Goal: Information Seeking & Learning: Learn about a topic

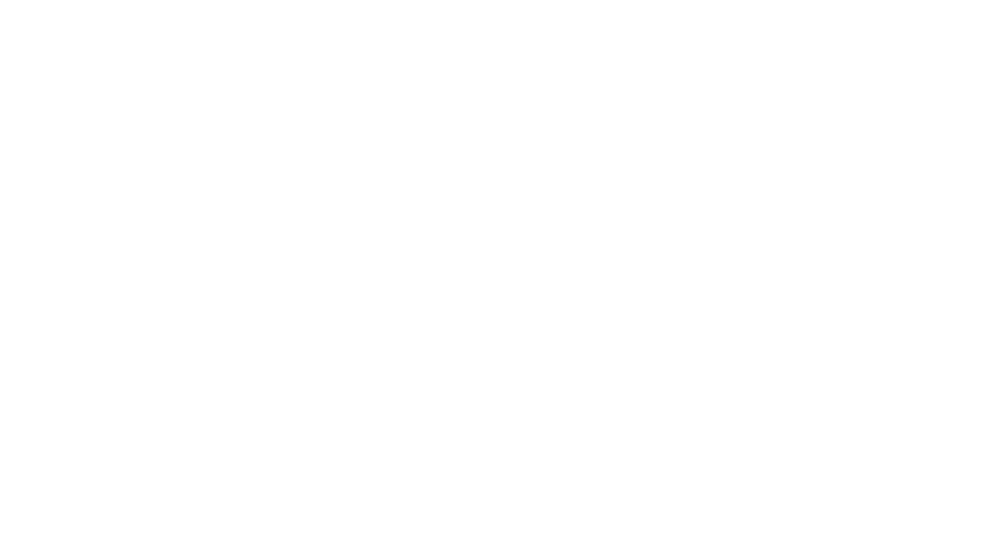
select select "Song"
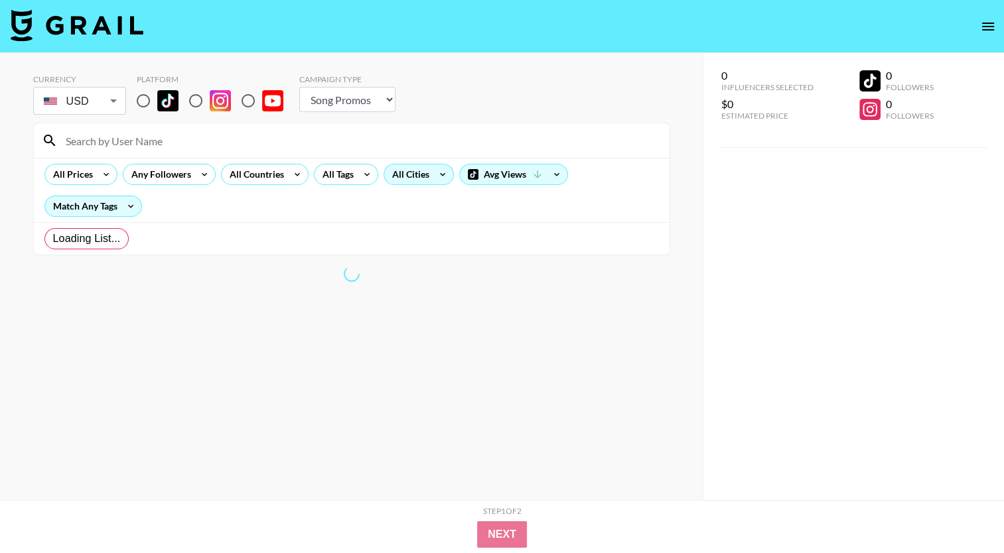
radio input "true"
select select "Brand"
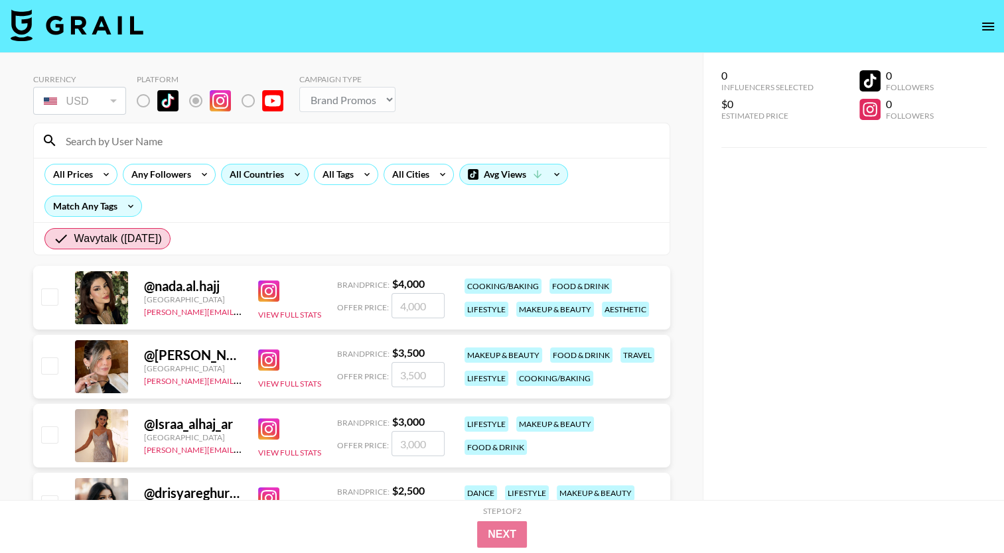
click at [251, 169] on div "All Countries" at bounding box center [254, 175] width 65 height 20
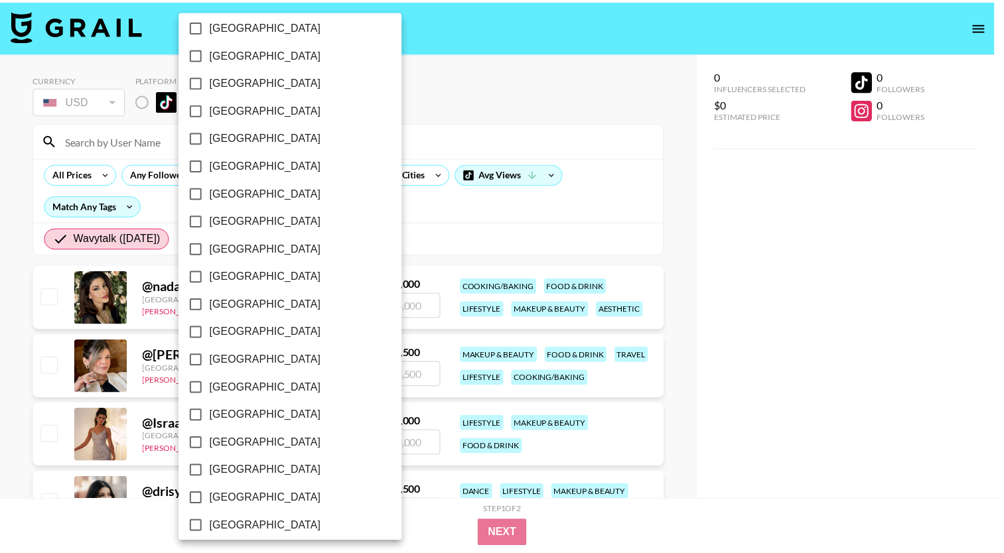
scroll to position [993, 0]
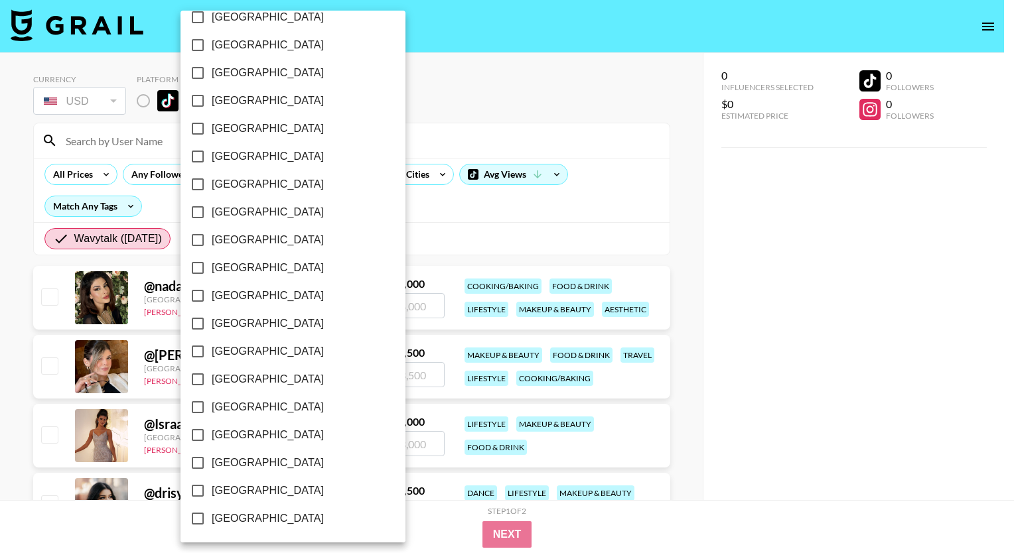
click at [226, 486] on span "[GEOGRAPHIC_DATA]" at bounding box center [268, 491] width 112 height 16
click at [212, 486] on input "[GEOGRAPHIC_DATA]" at bounding box center [198, 491] width 28 height 28
checkbox input "true"
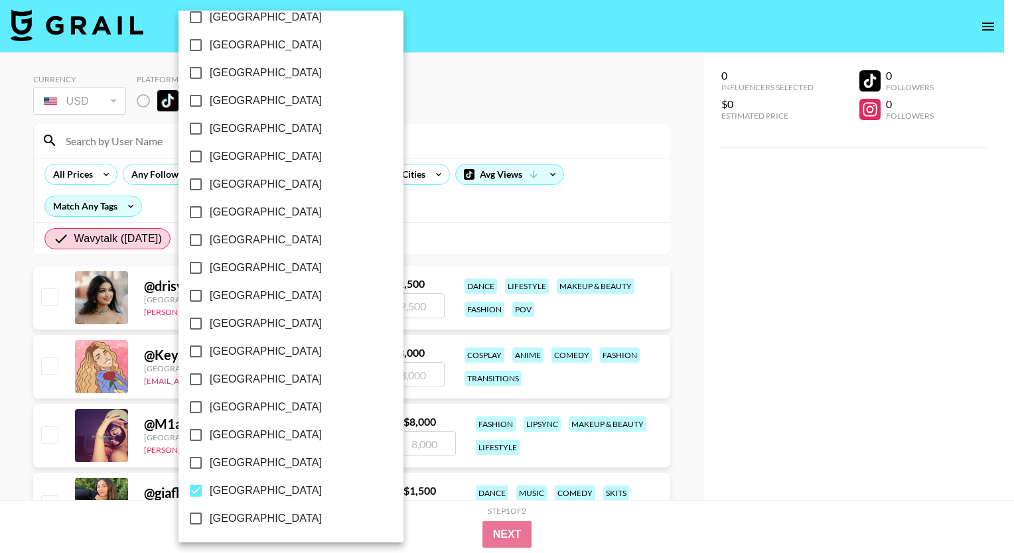
click at [634, 195] on div at bounding box center [507, 276] width 1014 height 553
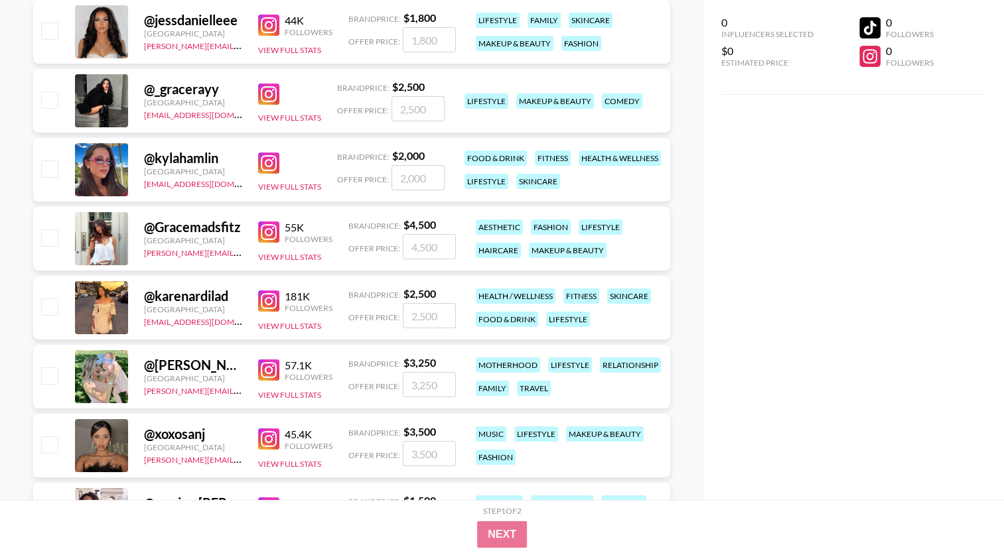
scroll to position [10389, 0]
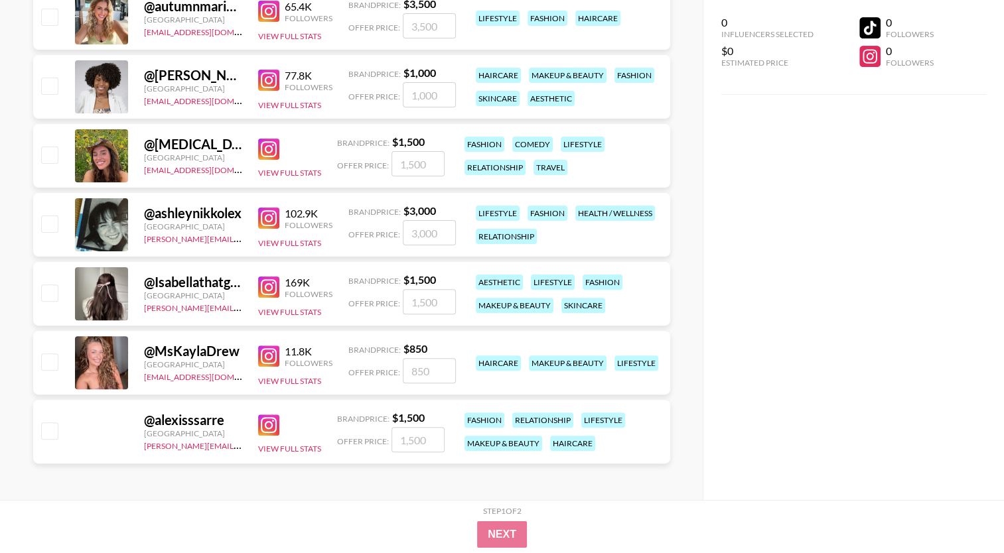
click at [265, 354] on img at bounding box center [268, 356] width 21 height 21
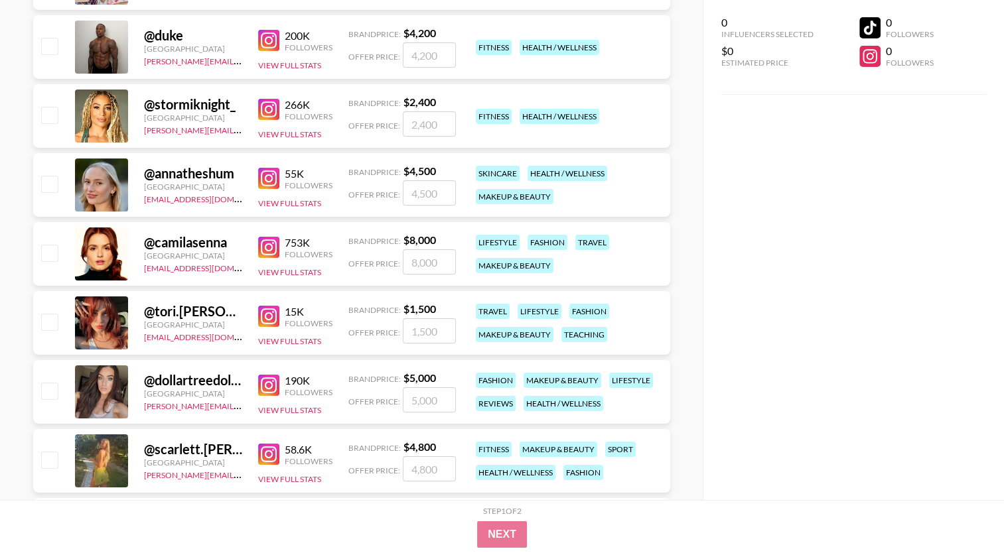
scroll to position [9526, 0]
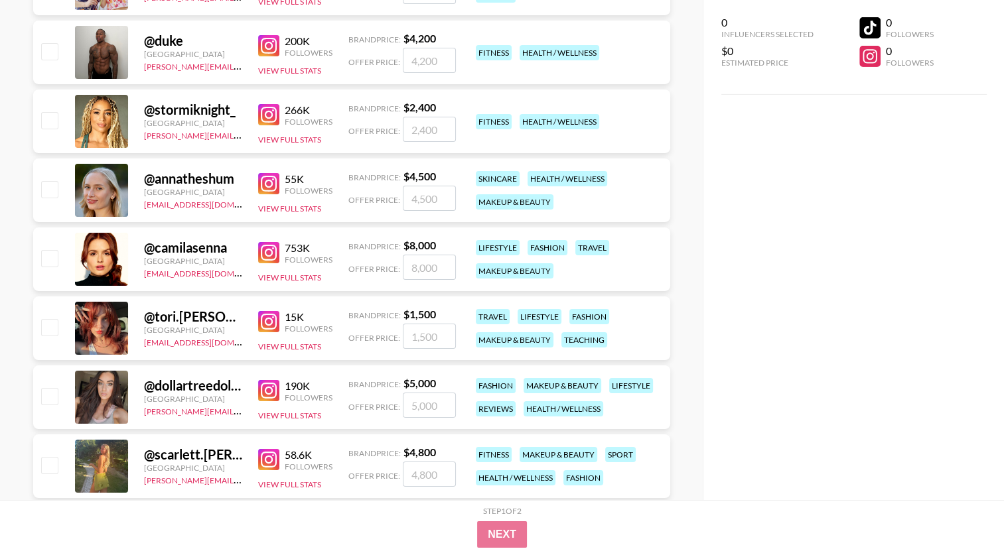
click at [210, 113] on div "@ stormiknight_" at bounding box center [193, 110] width 98 height 17
click at [264, 114] on img at bounding box center [268, 114] width 21 height 21
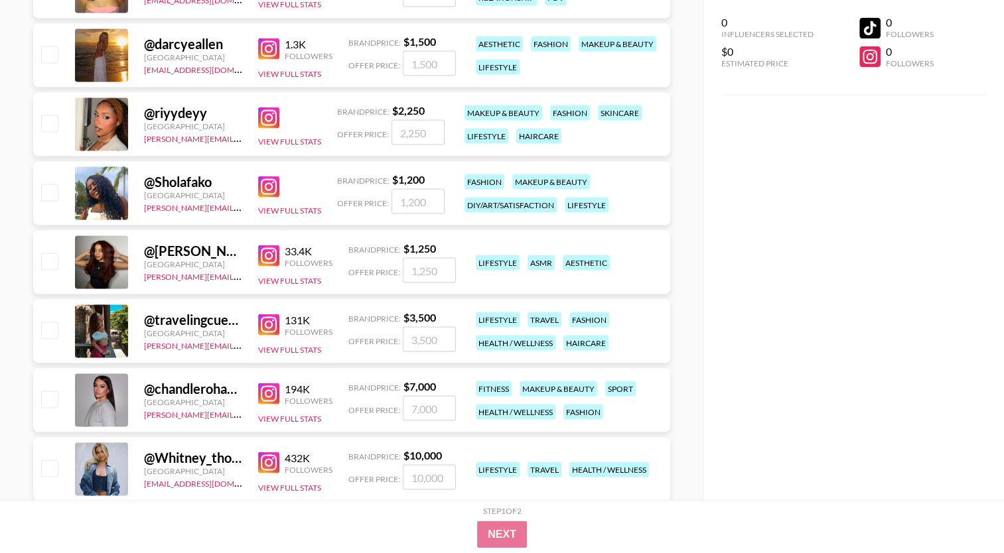
scroll to position [7403, 0]
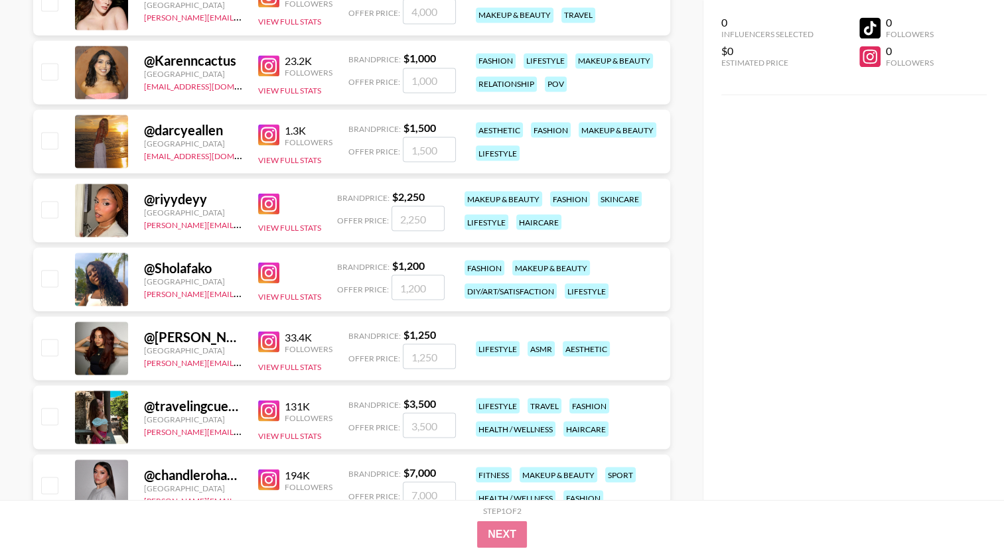
click at [265, 200] on img at bounding box center [268, 203] width 21 height 21
click at [265, 272] on img at bounding box center [268, 272] width 21 height 21
click at [263, 273] on img at bounding box center [268, 272] width 21 height 21
click at [299, 296] on button "View Full Stats" at bounding box center [289, 296] width 63 height 10
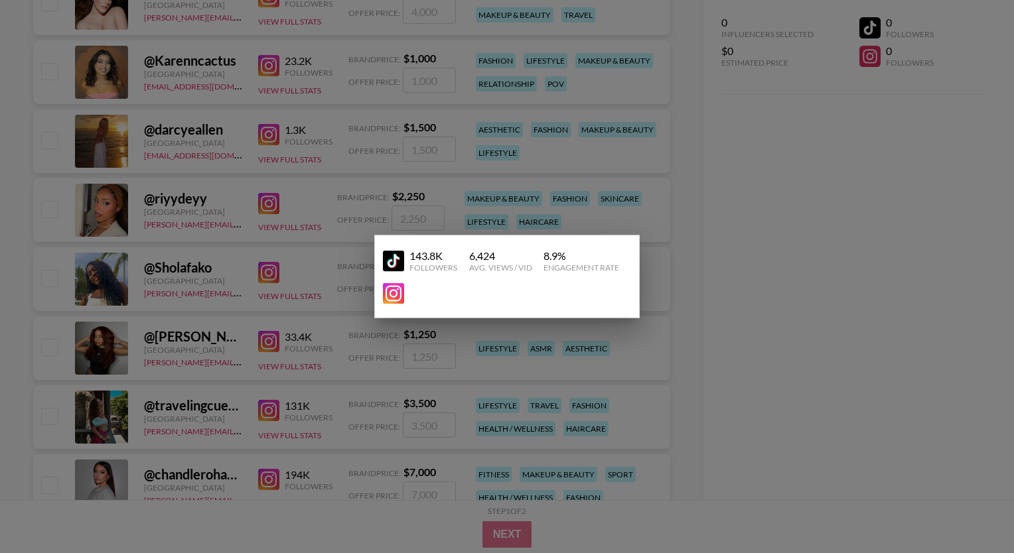
click at [393, 259] on img at bounding box center [393, 260] width 21 height 21
click at [751, 211] on div at bounding box center [507, 276] width 1014 height 553
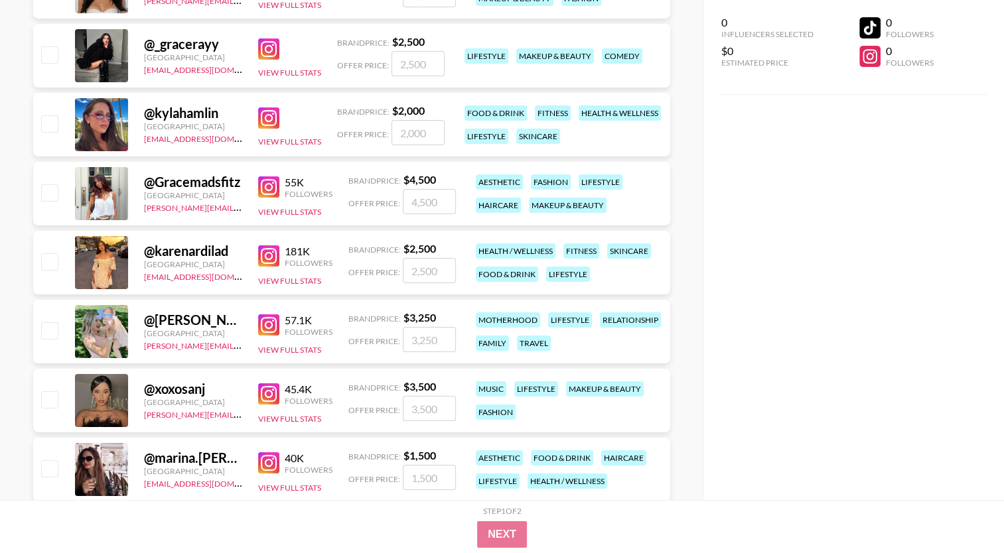
scroll to position [5080, 0]
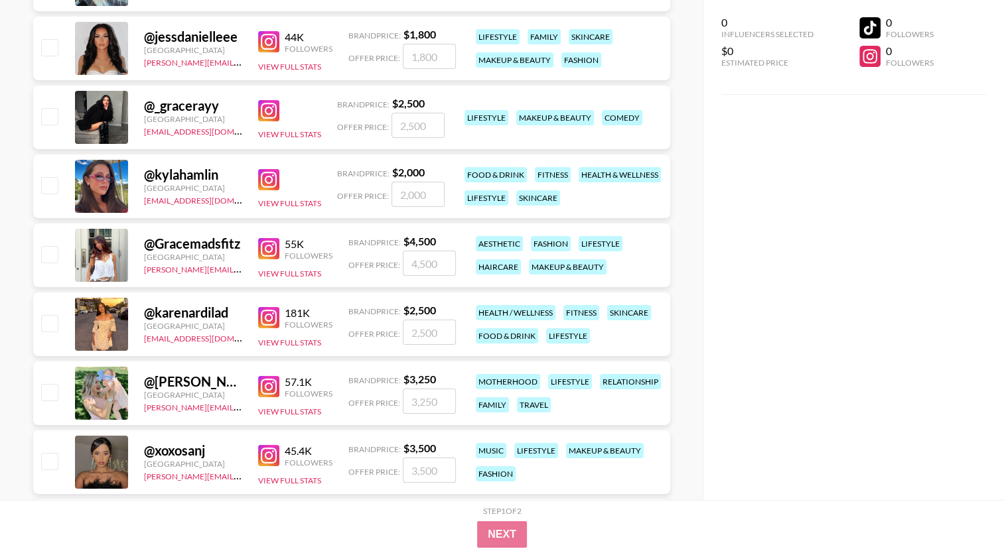
click at [265, 110] on img at bounding box center [268, 110] width 21 height 21
click at [267, 182] on img at bounding box center [268, 179] width 21 height 21
click at [269, 175] on img at bounding box center [268, 179] width 21 height 21
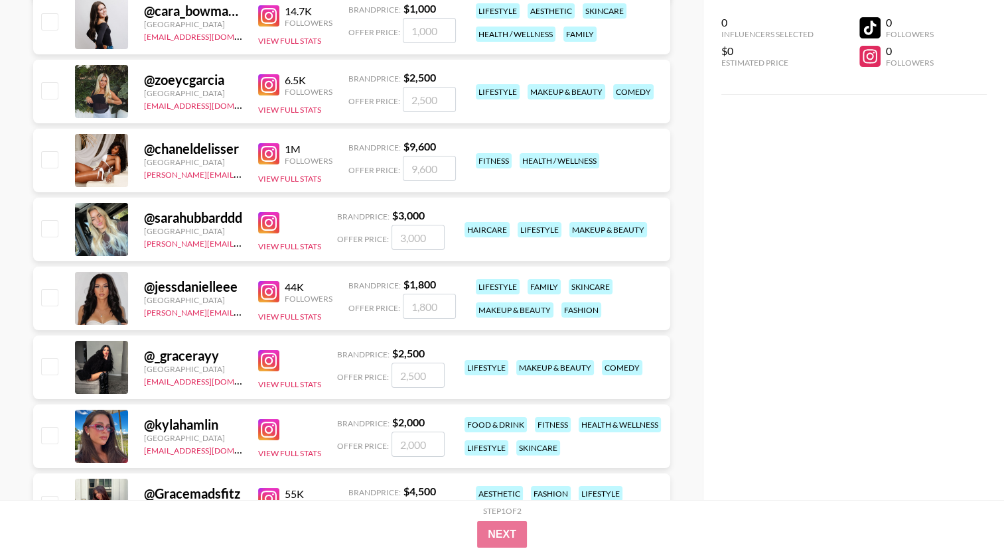
scroll to position [4815, 0]
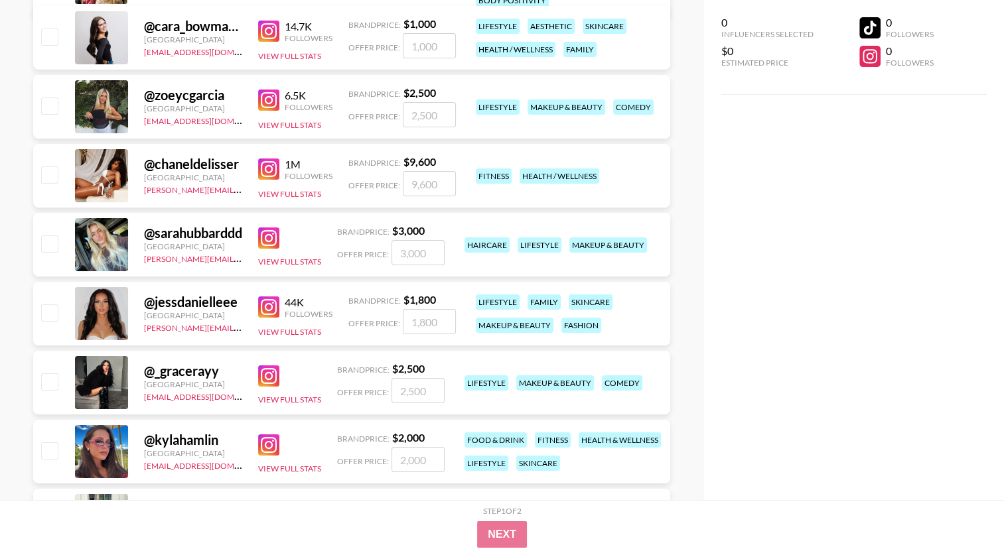
click at [268, 315] on img at bounding box center [268, 307] width 21 height 21
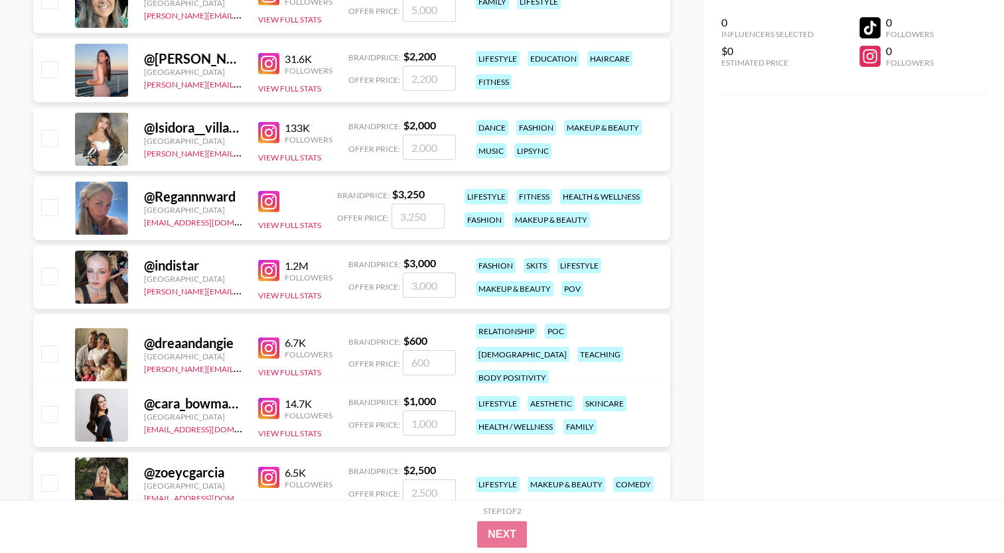
scroll to position [4417, 0]
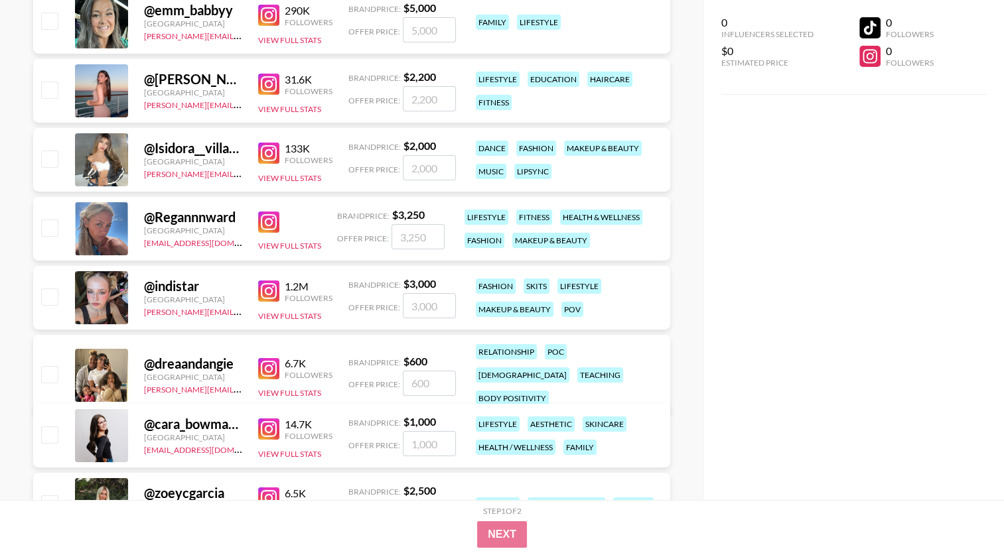
click at [222, 356] on div "@ dreaandangie" at bounding box center [193, 364] width 98 height 17
click at [273, 358] on img at bounding box center [268, 368] width 21 height 21
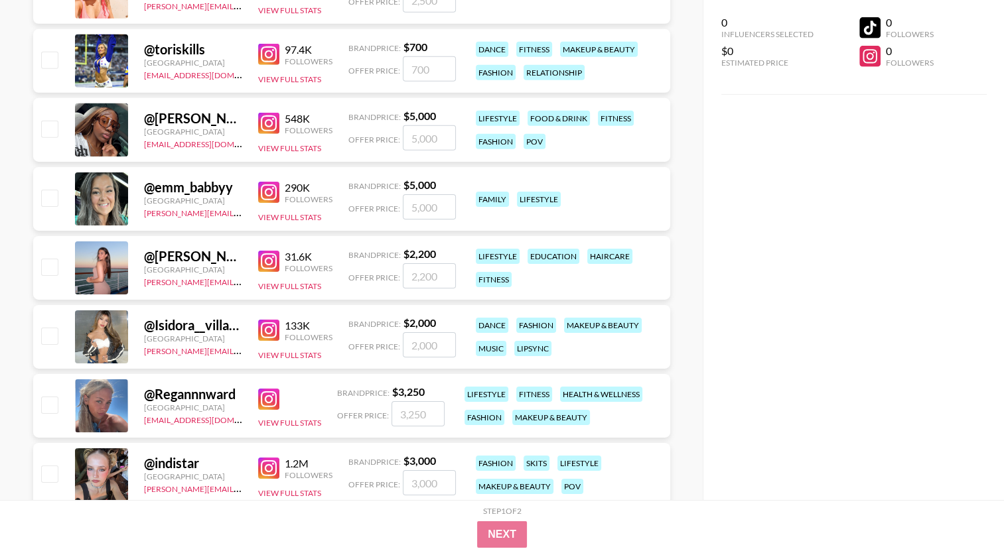
scroll to position [4151, 0]
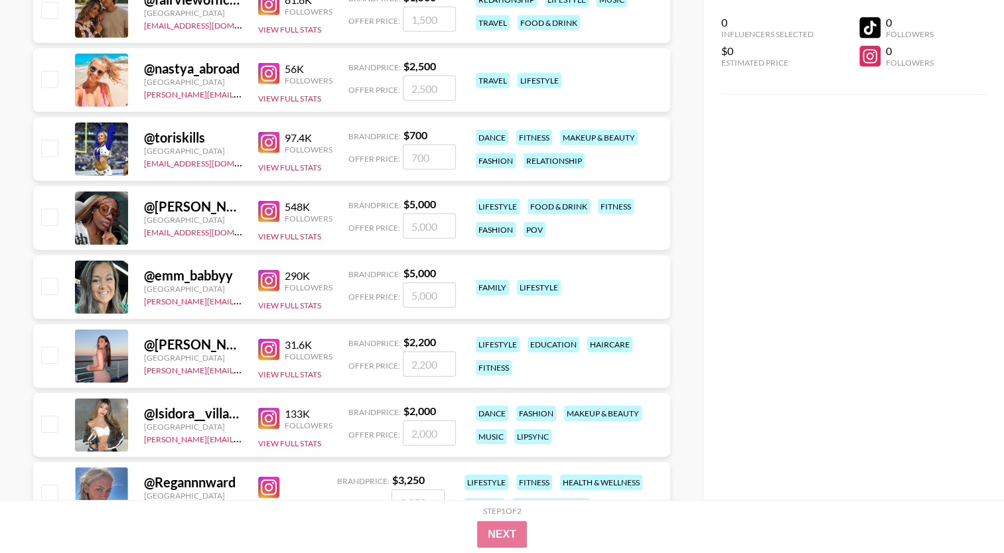
click at [261, 206] on img at bounding box center [268, 211] width 21 height 21
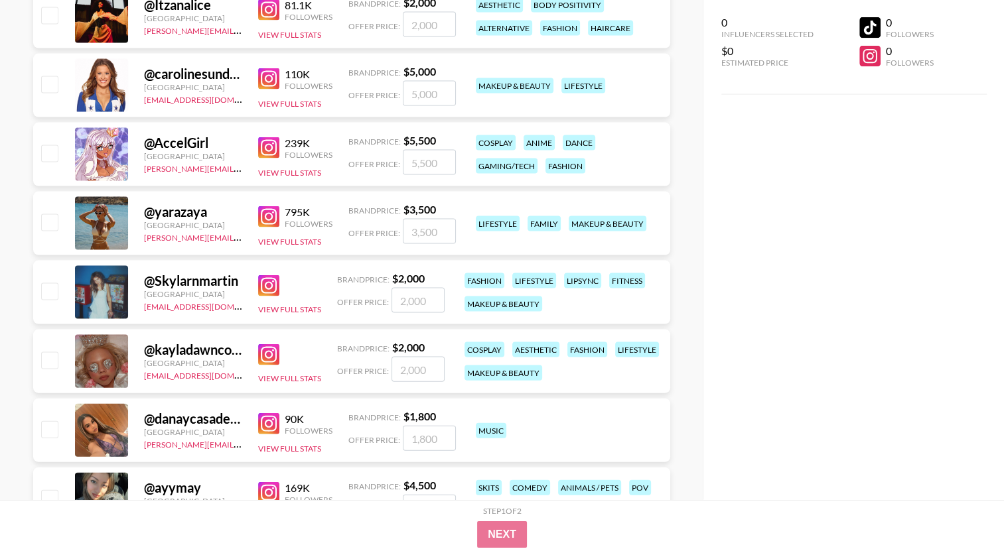
scroll to position [2758, 0]
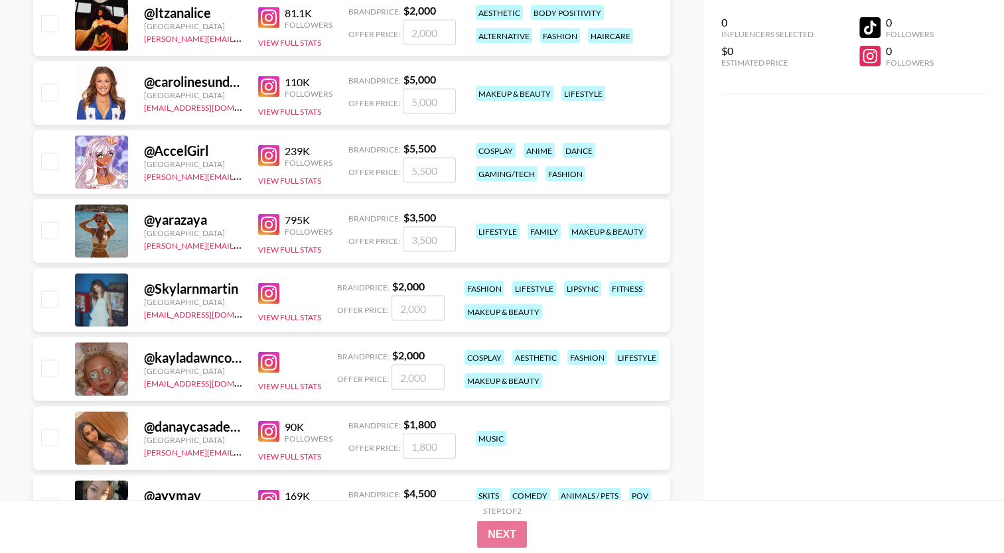
click at [268, 230] on img at bounding box center [268, 224] width 21 height 21
click at [268, 232] on img at bounding box center [268, 224] width 21 height 21
click at [293, 252] on button "View Full Stats" at bounding box center [289, 250] width 63 height 10
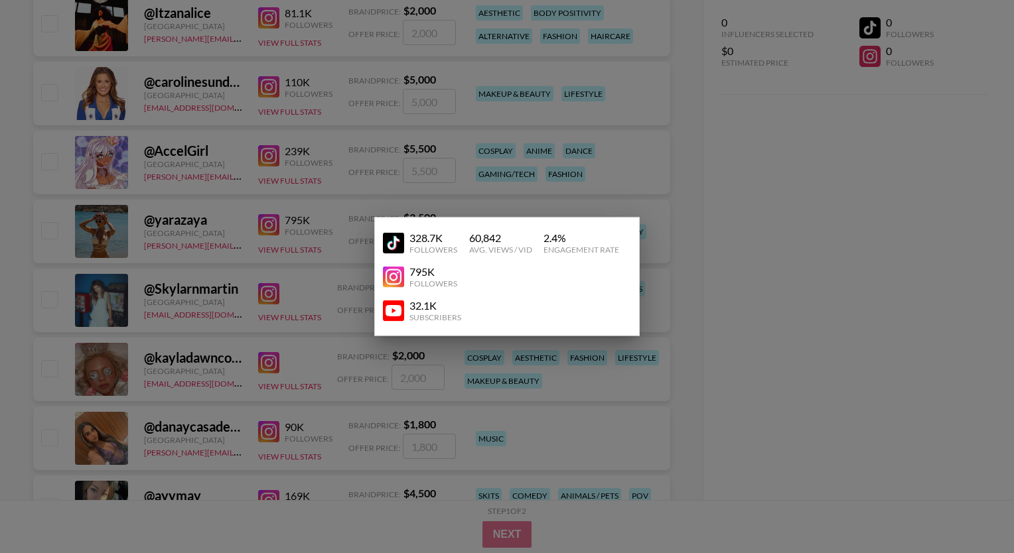
click at [736, 204] on div at bounding box center [507, 276] width 1014 height 553
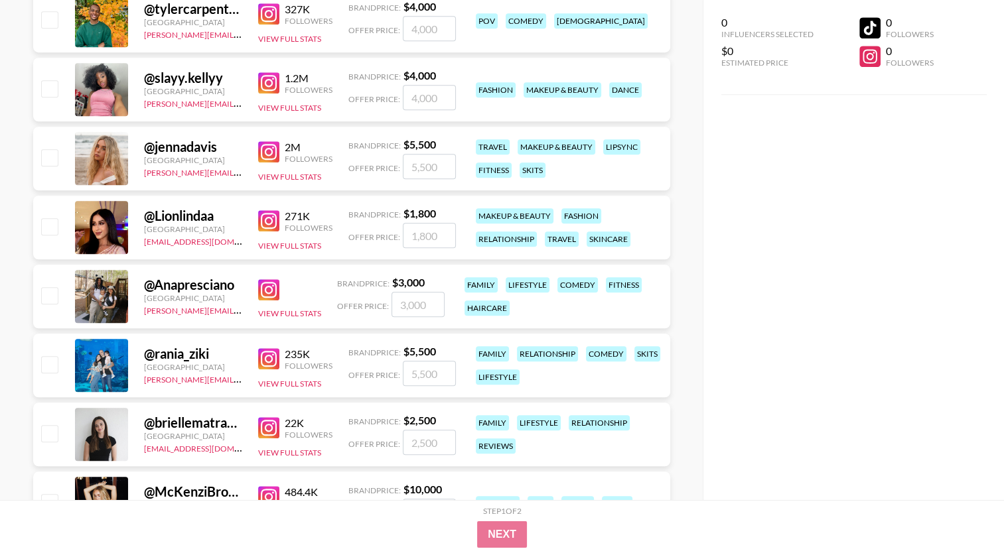
scroll to position [966, 0]
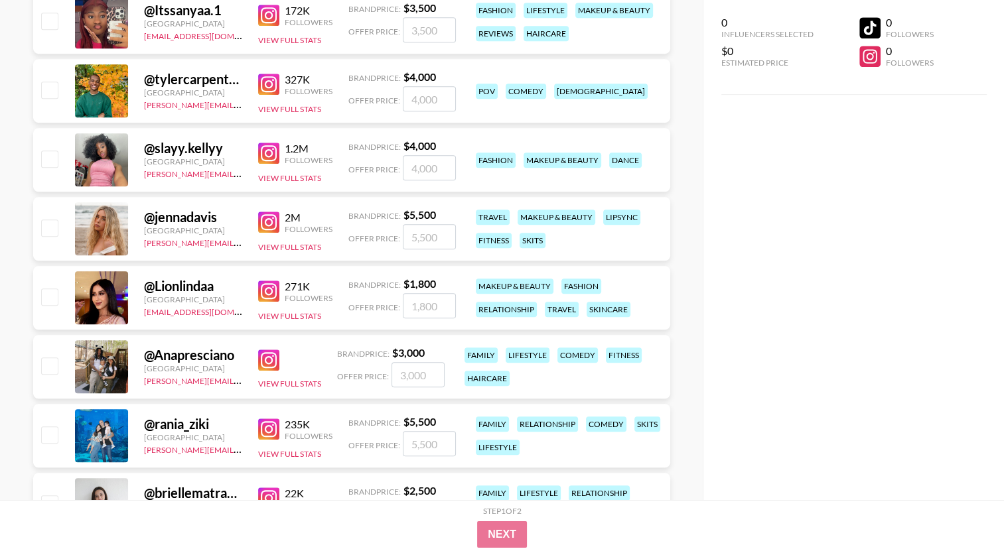
click at [272, 162] on img at bounding box center [268, 153] width 21 height 21
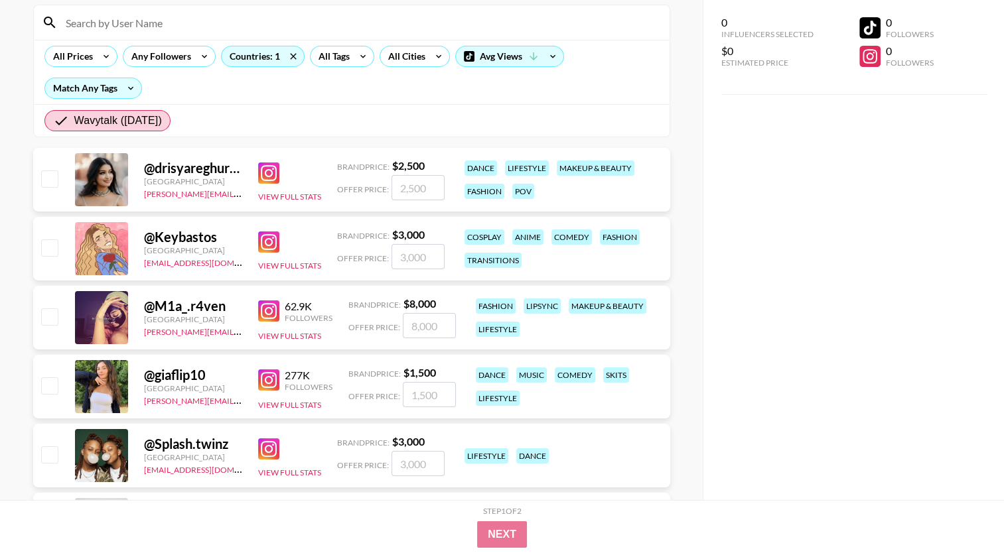
scroll to position [104, 0]
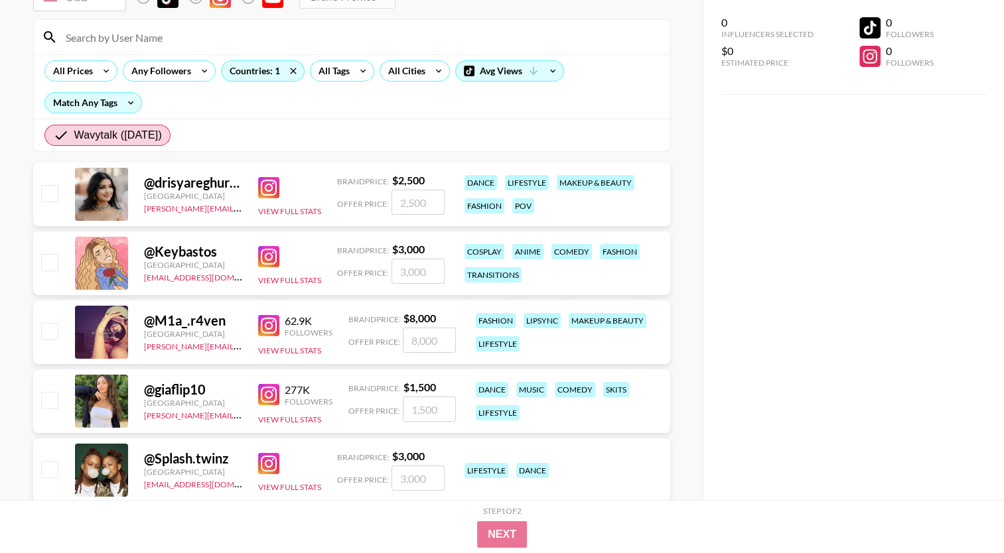
click at [171, 41] on input at bounding box center [360, 37] width 604 height 21
click at [669, 23] on div at bounding box center [352, 37] width 636 height 35
click at [160, 33] on input at bounding box center [360, 37] width 604 height 21
paste input "[PERSON_NAME].otp"
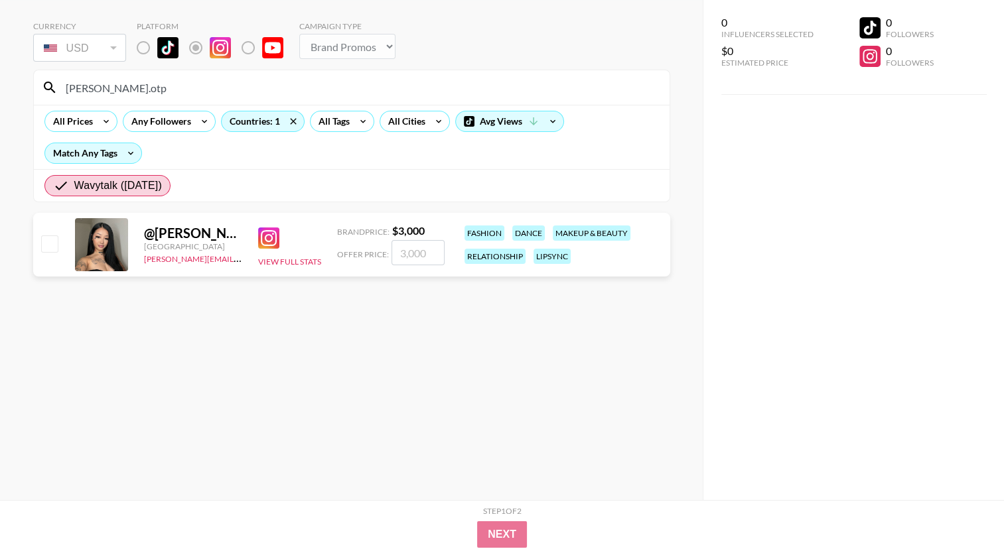
scroll to position [53, 0]
click at [261, 238] on img at bounding box center [268, 238] width 21 height 21
click at [283, 261] on button "View Full Stats" at bounding box center [289, 262] width 63 height 10
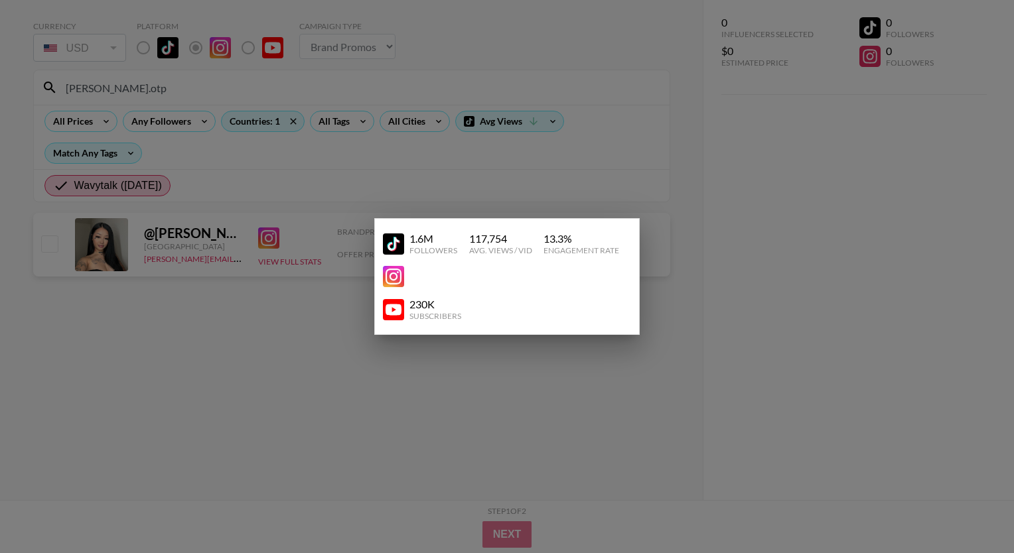
click at [504, 184] on div at bounding box center [507, 276] width 1014 height 553
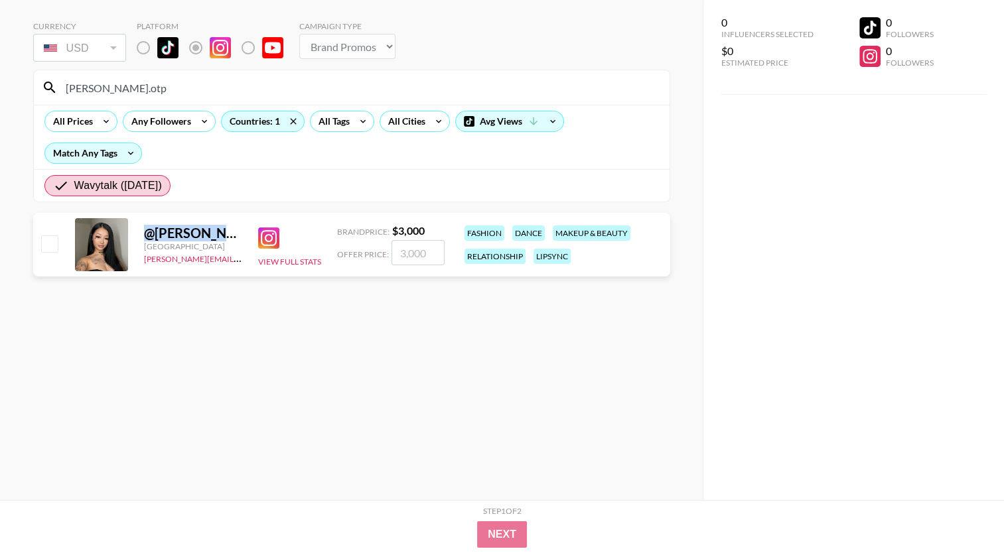
drag, startPoint x: 146, startPoint y: 233, endPoint x: 226, endPoint y: 233, distance: 79.6
click at [226, 233] on div "@ Michelle.otp" at bounding box center [193, 233] width 98 height 17
copy div "@ Michelle.otp"
click at [312, 362] on section "Currency USD USD ​ Platform Campaign Type Choose Type... Song Promos Brand Prom…" at bounding box center [351, 234] width 637 height 447
drag, startPoint x: 127, startPoint y: 86, endPoint x: 44, endPoint y: 84, distance: 83.7
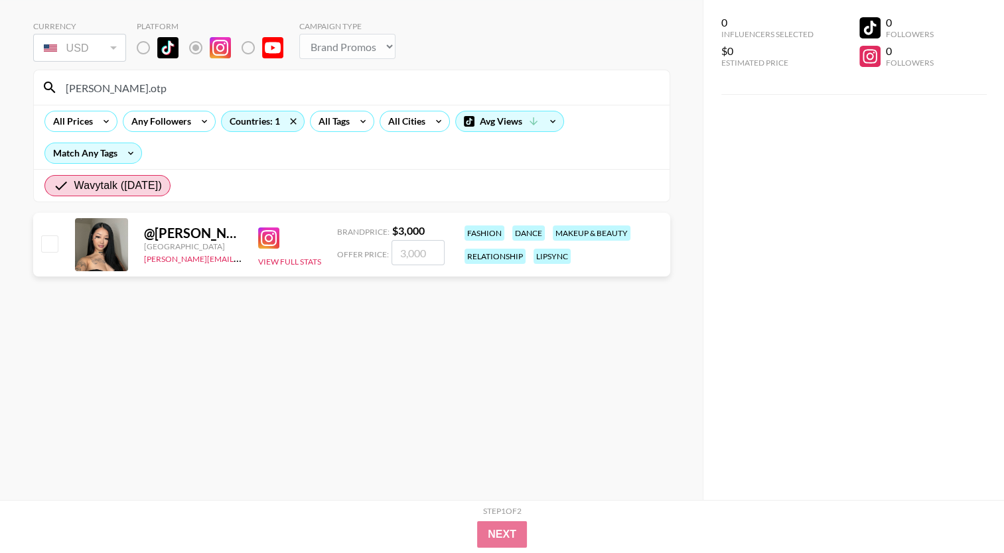
click at [44, 84] on div "[PERSON_NAME].otp" at bounding box center [352, 87] width 636 height 35
paste input "habibti.boushra"
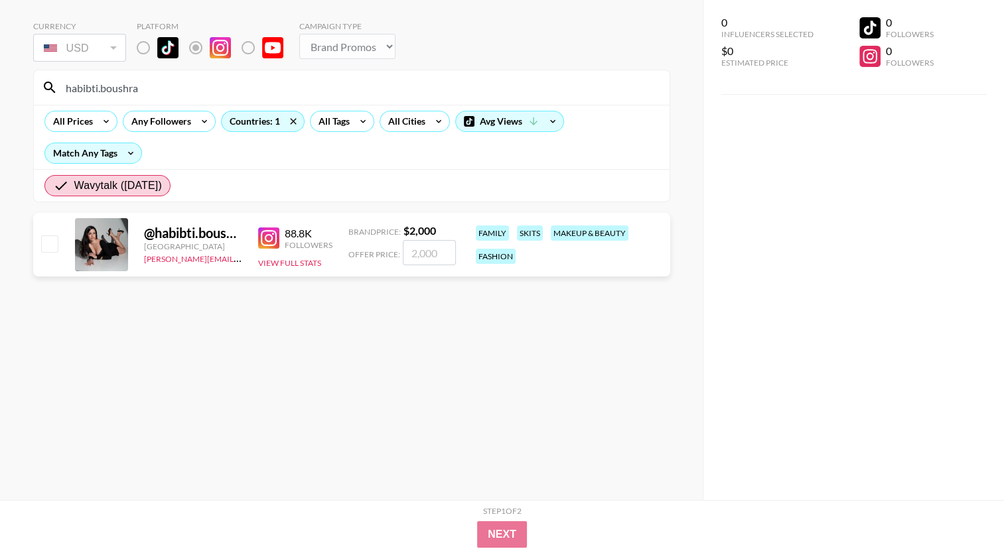
type input "habibti.boushra"
click at [192, 230] on div "@ habibti.boushra" at bounding box center [193, 233] width 98 height 17
click at [271, 240] on img at bounding box center [268, 238] width 21 height 21
click at [260, 264] on button "View Full Stats" at bounding box center [289, 263] width 63 height 10
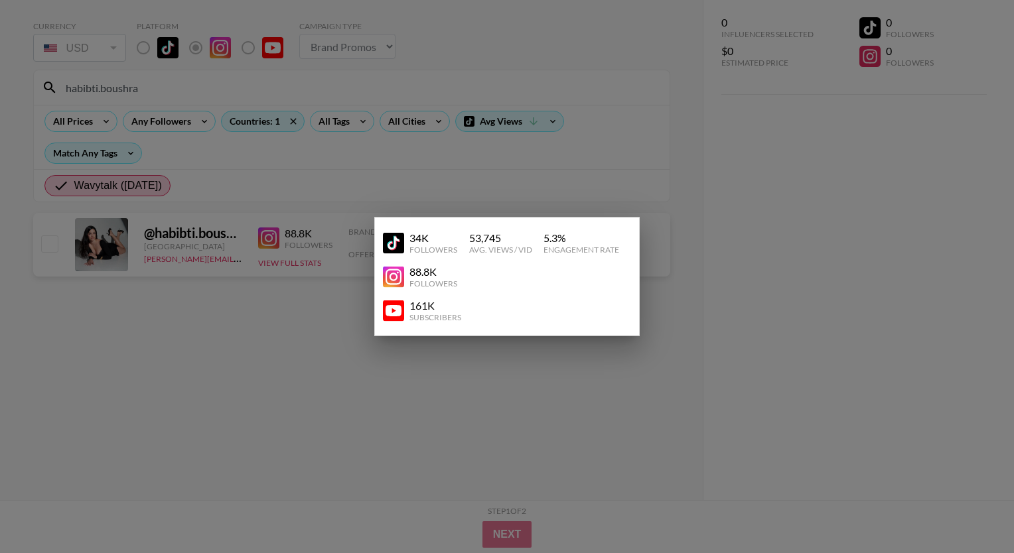
click at [656, 441] on div at bounding box center [507, 276] width 1014 height 553
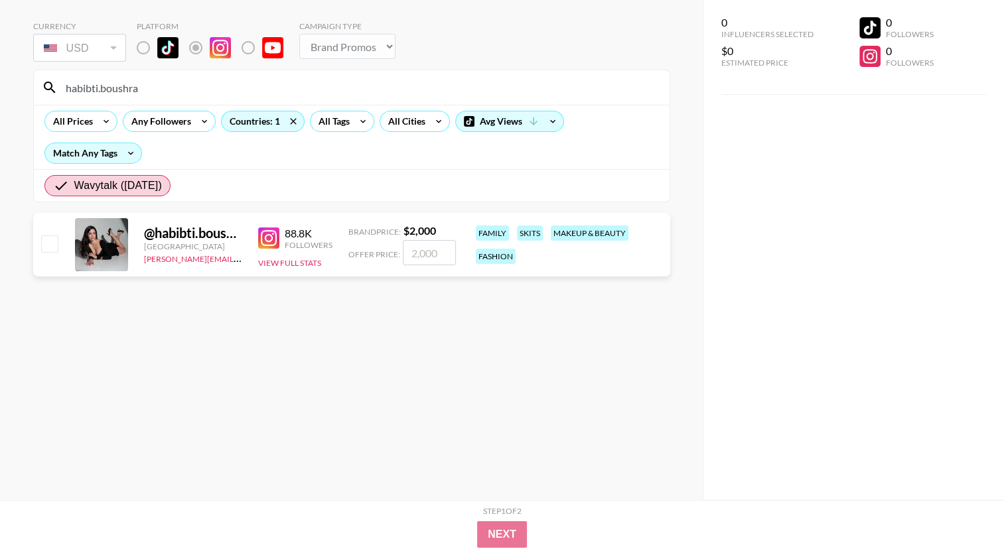
drag, startPoint x: 144, startPoint y: 94, endPoint x: 26, endPoint y: 85, distance: 118.5
click at [26, 85] on div "Currency USD USD ​ Platform Campaign Type Choose Type... Song Promos Brand Prom…" at bounding box center [351, 250] width 703 height 500
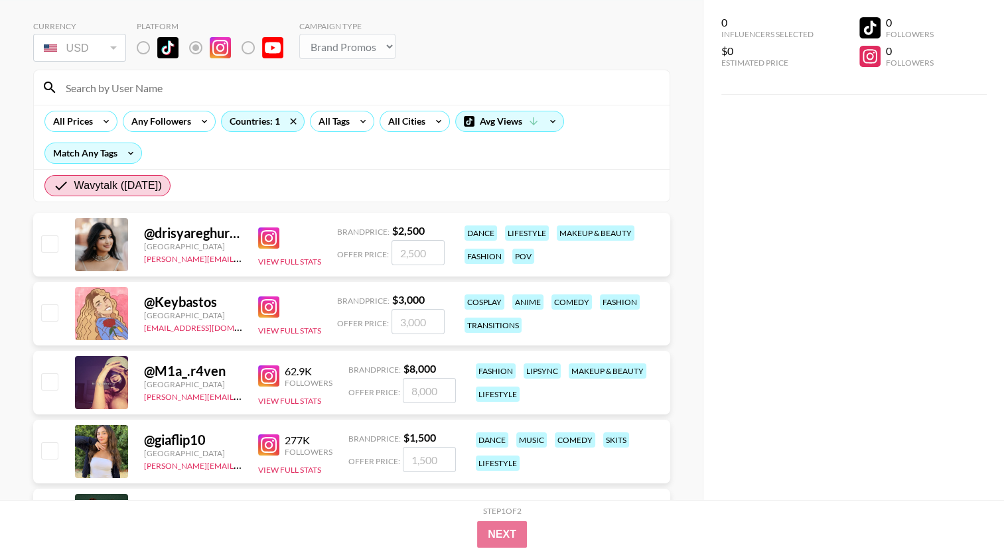
paste input "Anapresciano"
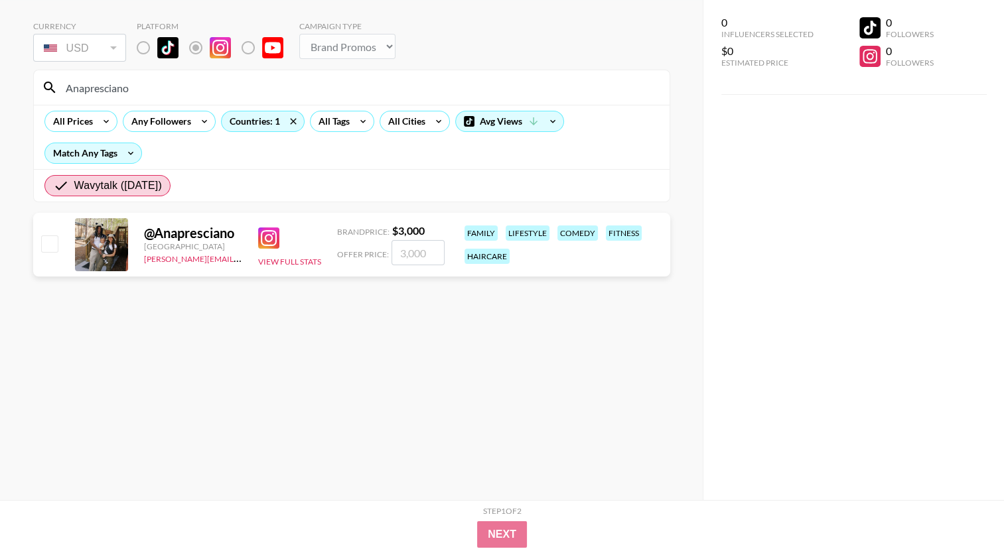
click at [268, 245] on img at bounding box center [268, 238] width 21 height 21
click at [267, 261] on button "View Full Stats" at bounding box center [289, 262] width 63 height 10
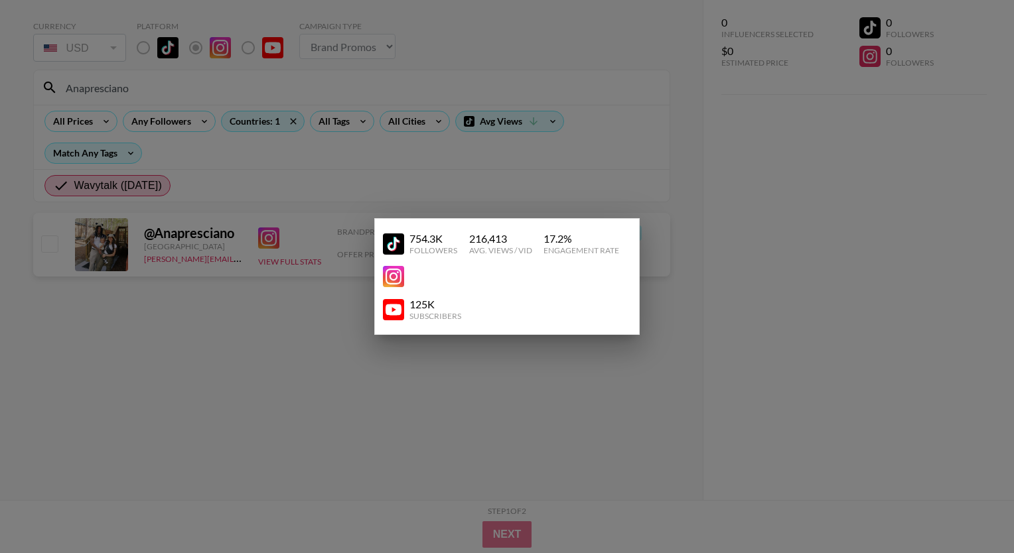
click at [585, 176] on div at bounding box center [507, 276] width 1014 height 553
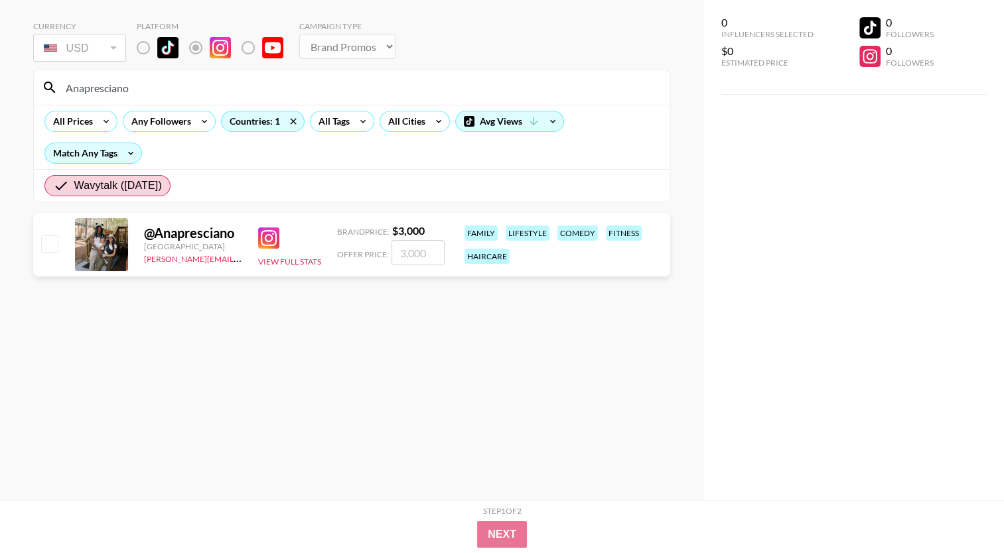
drag, startPoint x: 141, startPoint y: 86, endPoint x: 29, endPoint y: 89, distance: 111.5
click at [29, 89] on div "Currency USD USD ​ Platform Campaign Type Choose Type... Song Promos Brand Prom…" at bounding box center [351, 250] width 703 height 500
paste input "habibti.boushra"
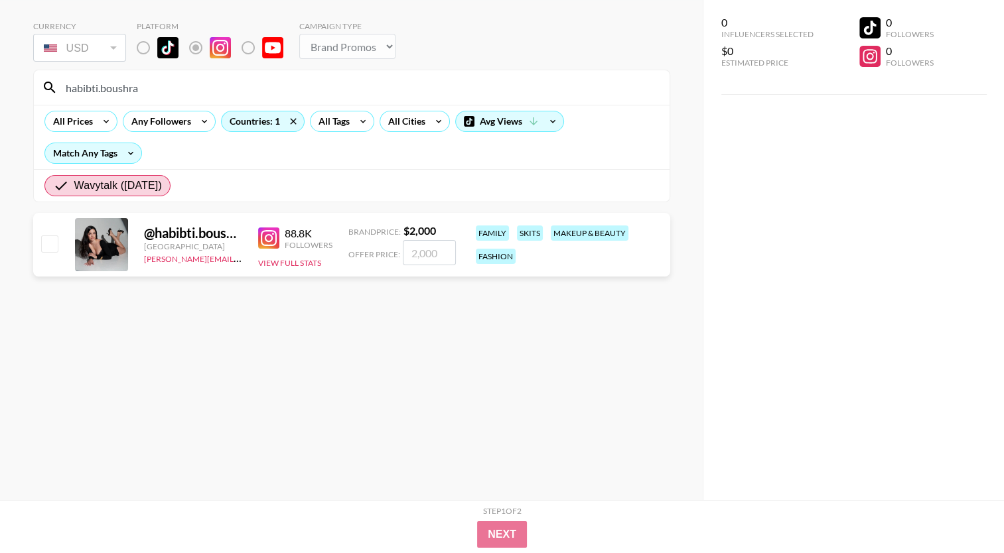
drag, startPoint x: 194, startPoint y: 233, endPoint x: 272, endPoint y: 210, distance: 81.5
click at [272, 208] on section "Currency USD USD ​ Platform Campaign Type Choose Type... Song Promos Brand Prom…" at bounding box center [351, 234] width 637 height 447
click at [267, 235] on img at bounding box center [268, 238] width 21 height 21
drag, startPoint x: 157, startPoint y: 88, endPoint x: -3, endPoint y: 86, distance: 159.3
click at [0, 86] on html "Currency USD USD ​ Platform Campaign Type Choose Type... Song Promos Brand Prom…" at bounding box center [502, 250] width 1004 height 606
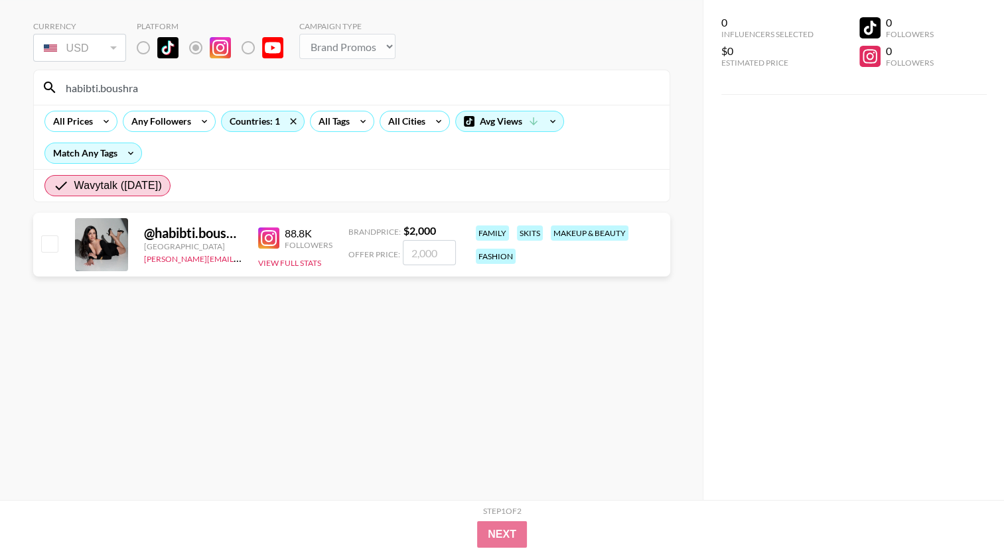
paste input "[PERSON_NAME].otp"
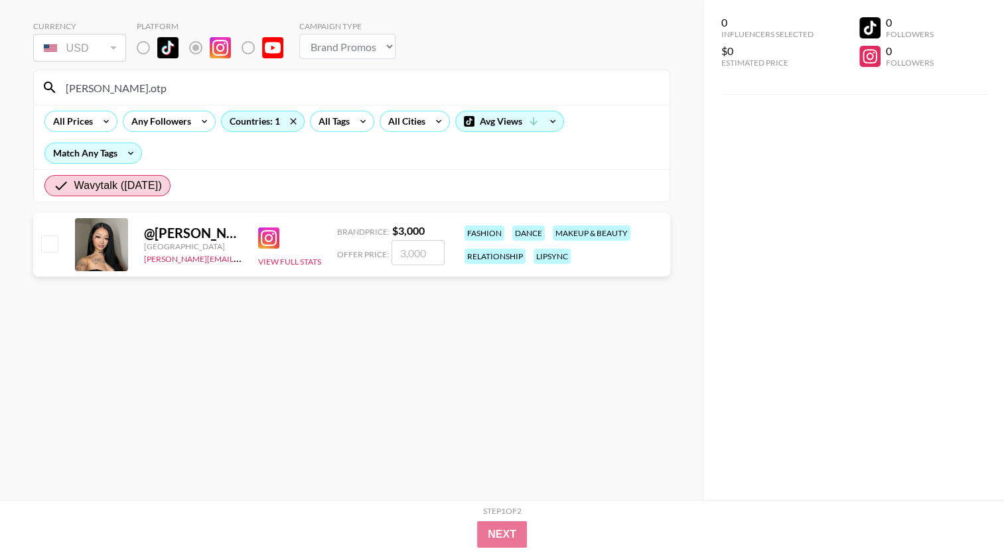
type input "[PERSON_NAME].otp"
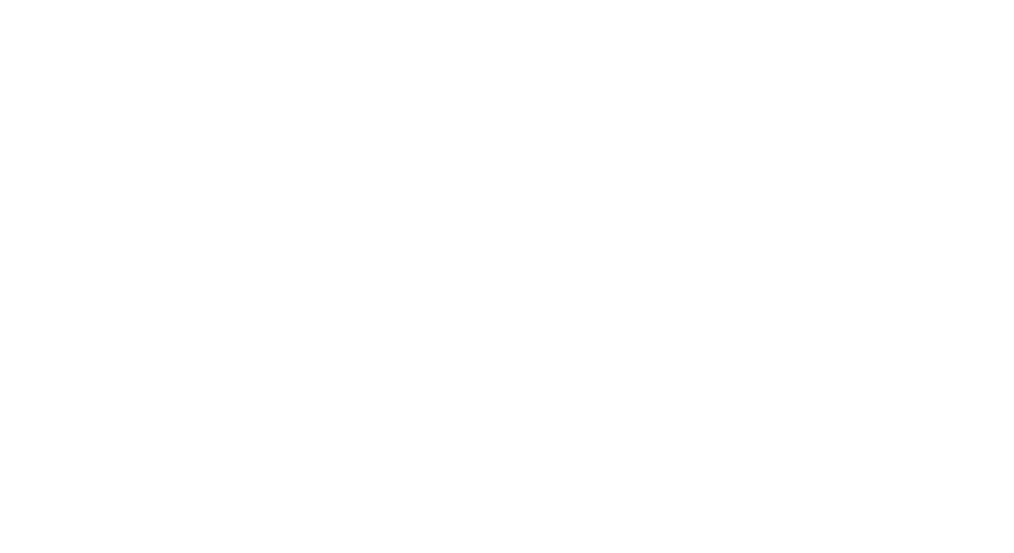
select select "Brand"
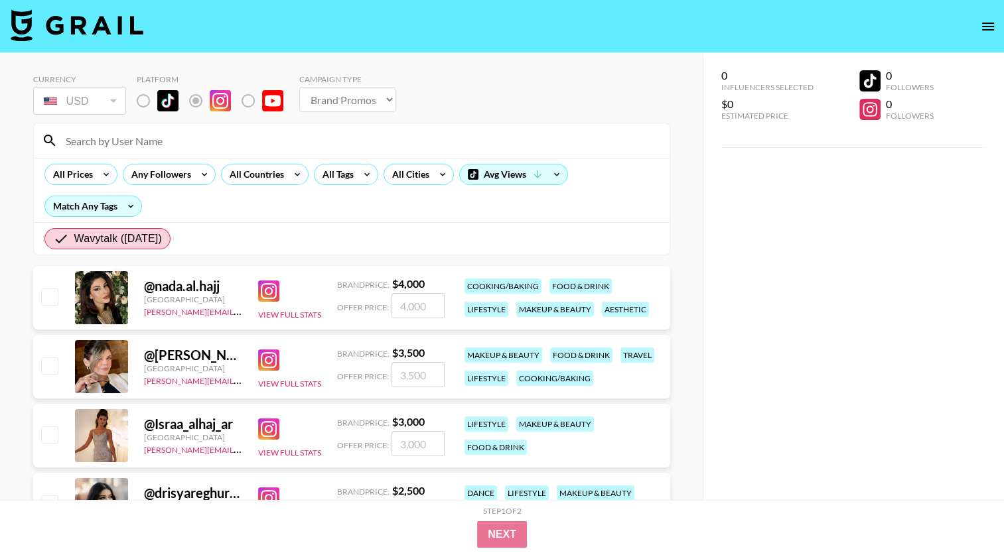
click at [119, 146] on input at bounding box center [360, 140] width 604 height 21
paste input "[PERSON_NAME].otp"
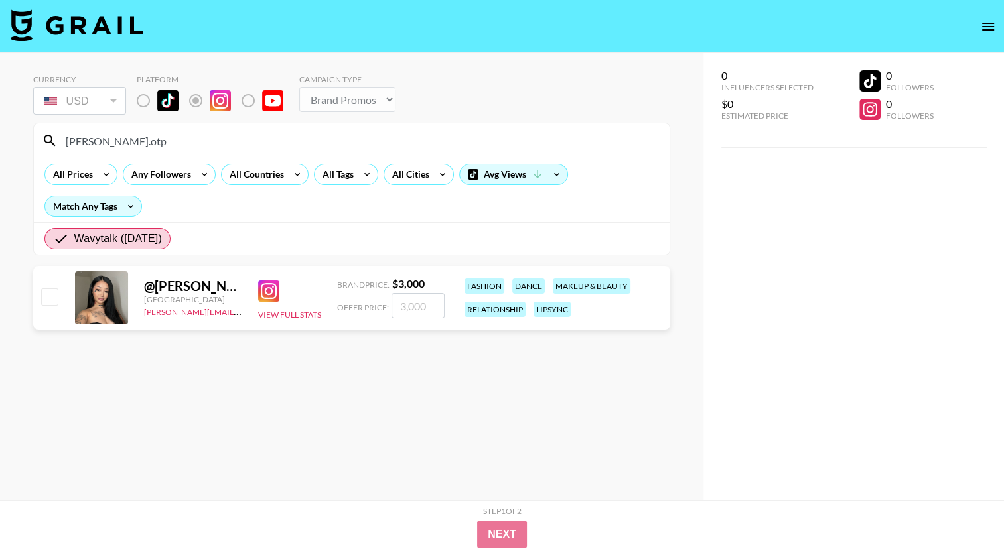
type input "[PERSON_NAME].otp"
drag, startPoint x: 202, startPoint y: 286, endPoint x: 266, endPoint y: 296, distance: 64.5
click at [266, 296] on img at bounding box center [268, 291] width 21 height 21
drag, startPoint x: 161, startPoint y: 145, endPoint x: 13, endPoint y: 135, distance: 148.3
click at [13, 135] on div "Currency USD USD ​ Platform Campaign Type Choose Type... Song Promos Brand Prom…" at bounding box center [351, 303] width 703 height 500
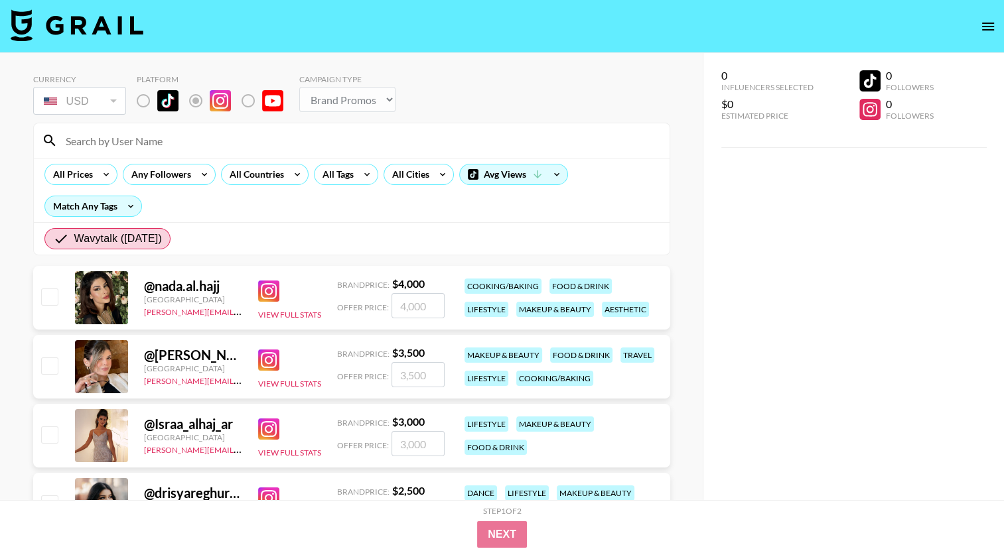
paste input "yarazaya"
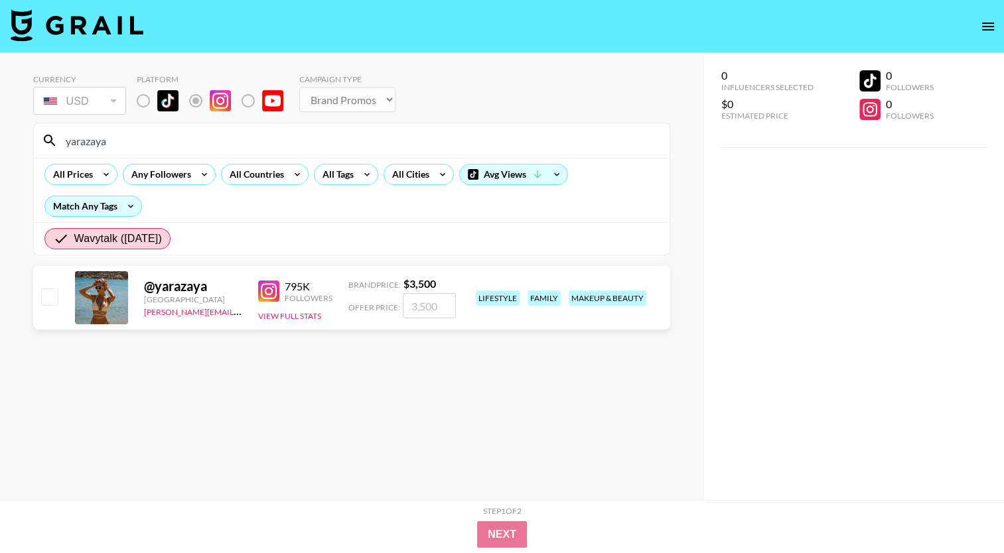
type input "yarazaya"
drag, startPoint x: 153, startPoint y: 284, endPoint x: 178, endPoint y: 287, distance: 25.4
drag, startPoint x: 178, startPoint y: 287, endPoint x: 265, endPoint y: 296, distance: 87.4
click at [265, 296] on img at bounding box center [268, 291] width 21 height 21
